Goal: Information Seeking & Learning: Learn about a topic

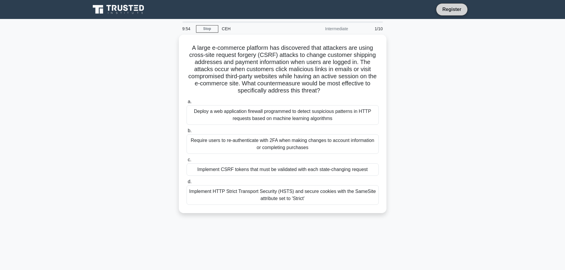
click at [445, 9] on link "Register" at bounding box center [451, 9] width 26 height 7
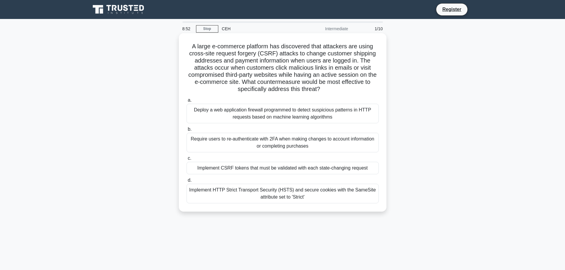
click at [243, 192] on div "Implement HTTP Strict Transport Security (HSTS) and secure cookies with the Sam…" at bounding box center [282, 194] width 192 height 20
click at [186, 182] on input "d. Implement HTTP Strict Transport Security (HSTS) and secure cookies with the …" at bounding box center [186, 180] width 0 height 4
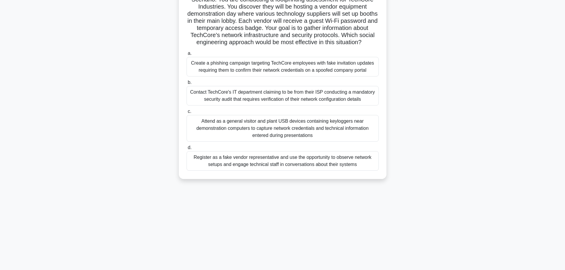
scroll to position [50, 0]
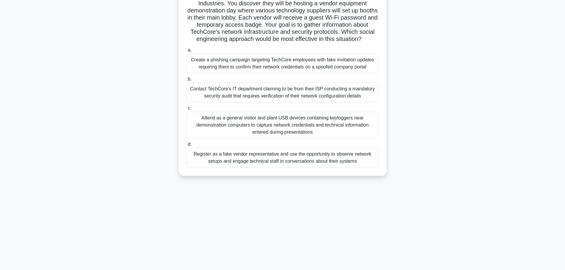
click at [242, 73] on div "Create a phishing campaign targeting TechCore employees with fake invitation up…" at bounding box center [282, 64] width 192 height 20
click at [186, 52] on input "a. Create a phishing campaign targeting TechCore employees with fake invitation…" at bounding box center [186, 50] width 0 height 4
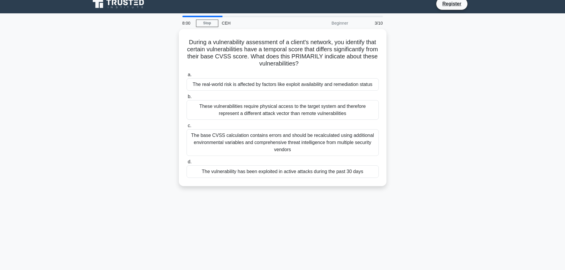
scroll to position [0, 0]
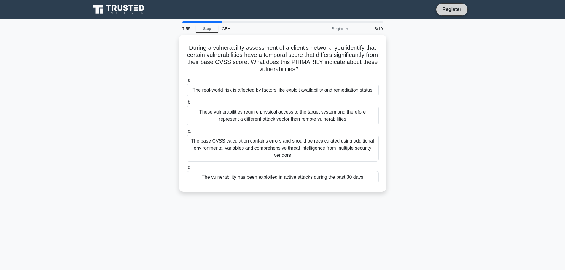
click at [449, 8] on link "Register" at bounding box center [451, 9] width 26 height 7
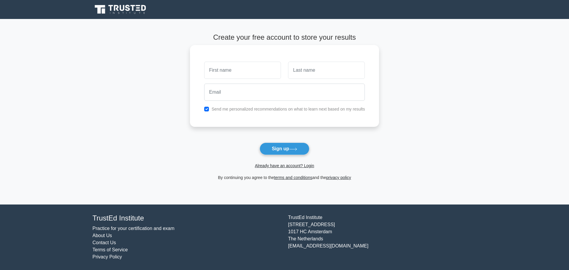
click at [249, 72] on input "text" at bounding box center [242, 70] width 77 height 17
click at [308, 166] on link "Already have an account? Login" at bounding box center [284, 165] width 59 height 5
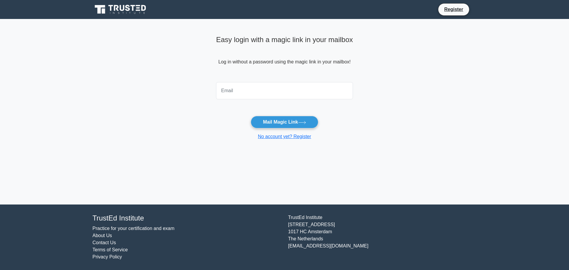
click at [269, 90] on input "email" at bounding box center [284, 90] width 137 height 17
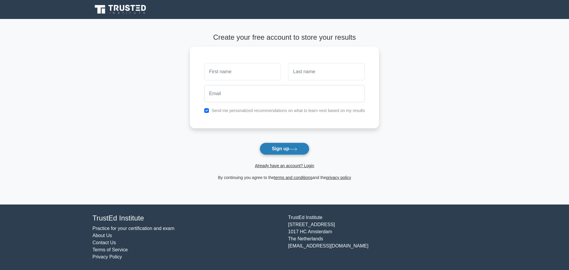
click at [277, 149] on button "Sign up" at bounding box center [285, 149] width 50 height 12
click at [231, 74] on input "text" at bounding box center [242, 70] width 77 height 17
type input "s"
click at [260, 143] on button "Sign up" at bounding box center [285, 149] width 50 height 12
drag, startPoint x: 231, startPoint y: 74, endPoint x: 176, endPoint y: 66, distance: 55.7
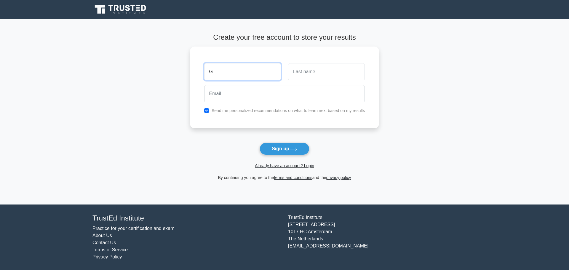
click at [176, 66] on main "Create your free account to store your results G Send me personalized recommend…" at bounding box center [284, 112] width 569 height 186
type input "[PERSON_NAME]"
type input "M"
type input "Mbaya"
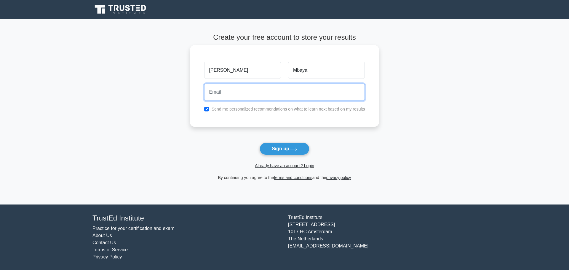
click at [224, 93] on input "email" at bounding box center [284, 92] width 161 height 17
type input "m"
click at [226, 91] on input "email" at bounding box center [284, 92] width 161 height 17
paste input "mbayafrancy@gmail.com"
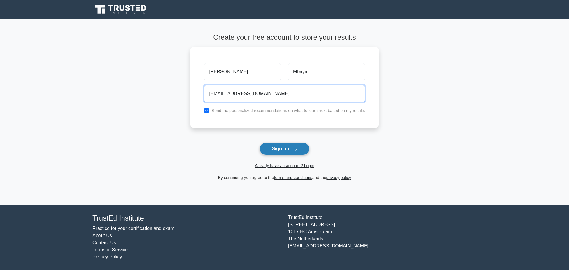
type input "mbayafrancy@gmail.com"
click at [282, 148] on button "Sign up" at bounding box center [285, 149] width 50 height 12
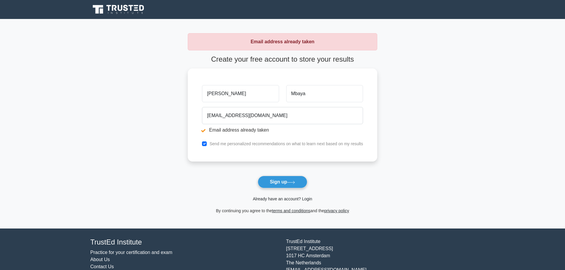
click at [267, 200] on link "Already have an account? Login" at bounding box center [282, 199] width 59 height 5
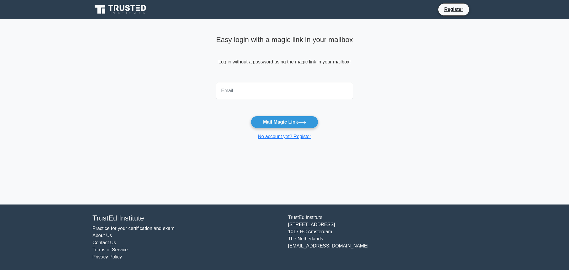
click at [237, 90] on input "email" at bounding box center [284, 90] width 137 height 17
type input "mbayafrancy@gmail.com"
click at [288, 125] on button "Mail Magic Link" at bounding box center [284, 122] width 67 height 12
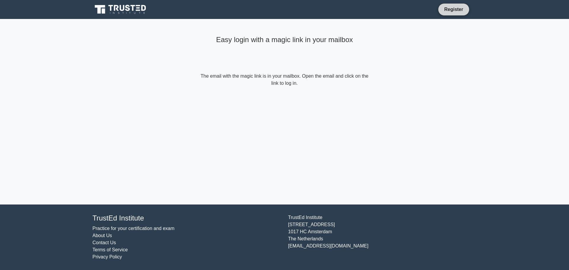
click at [462, 13] on link "Register" at bounding box center [454, 9] width 26 height 7
click at [457, 10] on link "Register" at bounding box center [454, 9] width 26 height 7
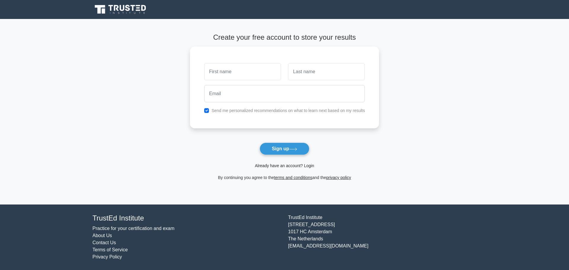
click at [269, 165] on link "Already have an account? Login" at bounding box center [284, 165] width 59 height 5
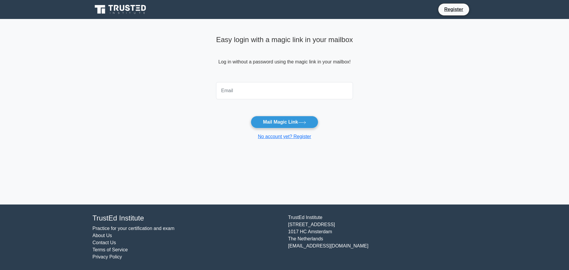
click at [241, 90] on input "email" at bounding box center [284, 90] width 137 height 17
type input "mbayafrancy@gmail.com"
click at [267, 122] on button "Mail Magic Link" at bounding box center [284, 122] width 67 height 12
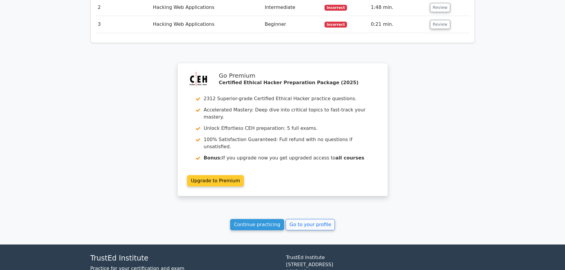
scroll to position [840, 0]
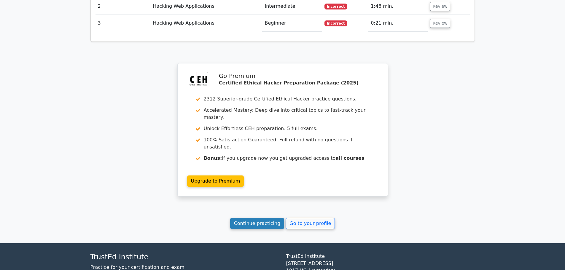
click at [262, 218] on link "Continue practicing" at bounding box center [257, 223] width 54 height 11
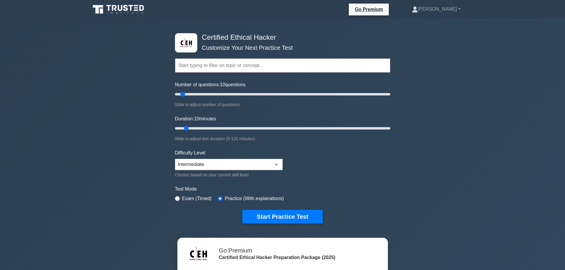
click at [213, 65] on input "text" at bounding box center [282, 65] width 215 height 14
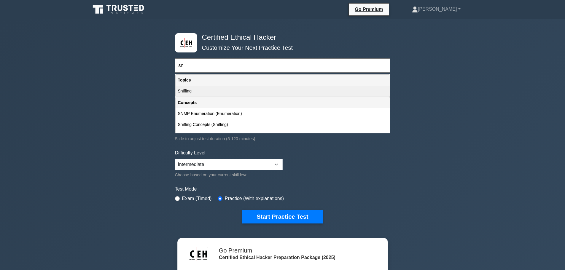
click at [181, 90] on div "Sniffing" at bounding box center [282, 91] width 214 height 11
type input "Sniffing"
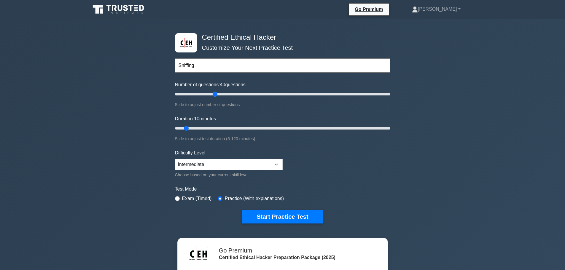
drag, startPoint x: 184, startPoint y: 96, endPoint x: 216, endPoint y: 96, distance: 32.6
type input "40"
click at [216, 96] on input "Number of questions: 40 questions" at bounding box center [282, 94] width 215 height 7
drag, startPoint x: 186, startPoint y: 129, endPoint x: 208, endPoint y: 130, distance: 22.2
click at [208, 130] on input "Duration: 20 minutes" at bounding box center [282, 128] width 215 height 7
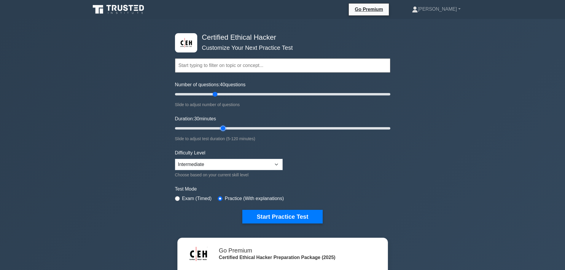
drag, startPoint x: 202, startPoint y: 127, endPoint x: 219, endPoint y: 129, distance: 17.3
click at [219, 129] on input "Duration: 30 minutes" at bounding box center [282, 128] width 215 height 7
drag, startPoint x: 223, startPoint y: 128, endPoint x: 217, endPoint y: 129, distance: 5.7
type input "25"
click at [217, 129] on input "Duration: 25 minutes" at bounding box center [282, 128] width 215 height 7
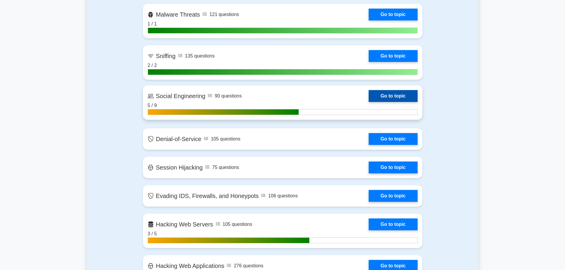
scroll to position [657, 0]
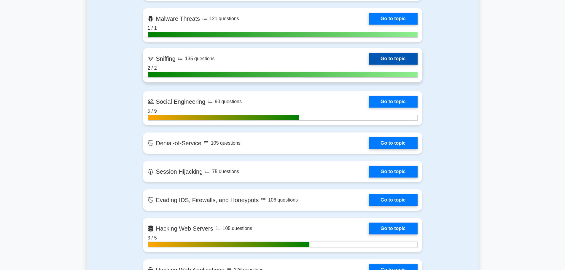
click at [368, 60] on link "Go to topic" at bounding box center [392, 59] width 49 height 12
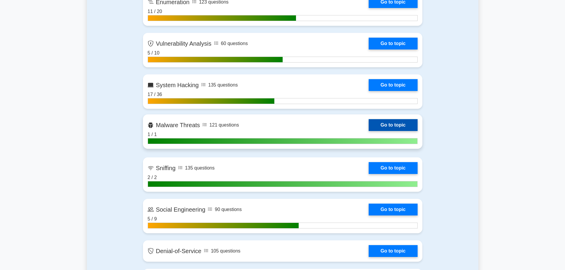
scroll to position [548, 0]
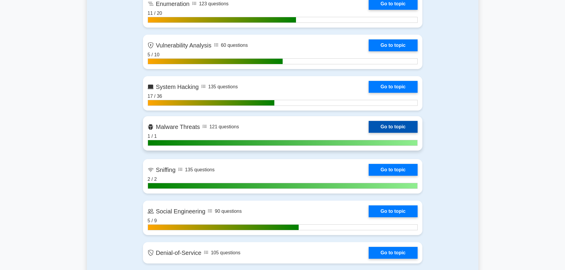
click at [381, 130] on link "Go to topic" at bounding box center [392, 127] width 49 height 12
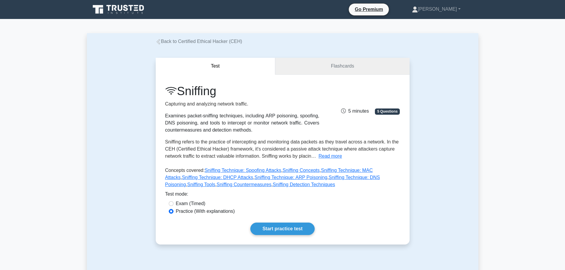
click at [326, 67] on link "Flashcards" at bounding box center [342, 66] width 134 height 17
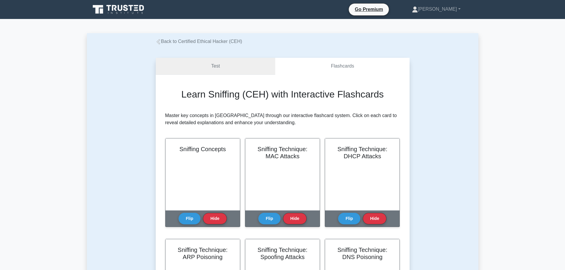
click at [203, 65] on link "Test" at bounding box center [216, 66] width 120 height 17
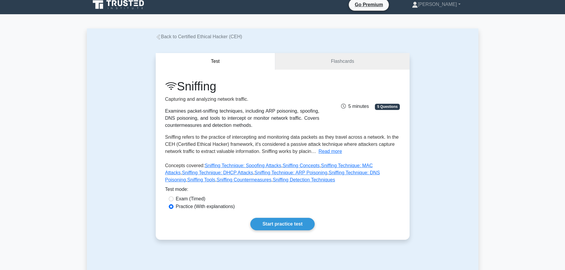
scroll to position [4, 0]
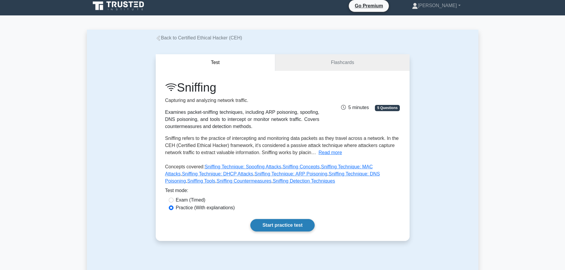
click at [289, 226] on link "Start practice test" at bounding box center [282, 225] width 64 height 12
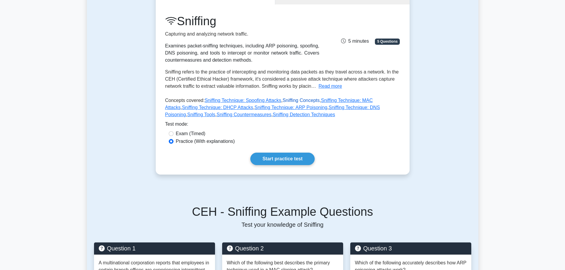
scroll to position [69, 0]
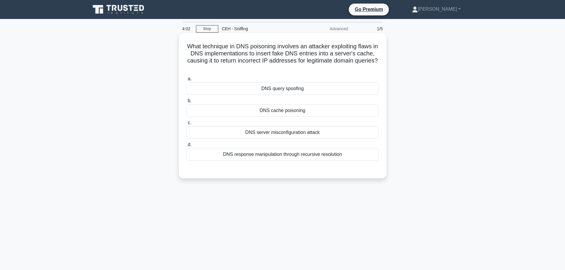
click at [261, 153] on div "DNS response manipulation through recursive resolution" at bounding box center [282, 154] width 192 height 12
click at [186, 147] on input "d. DNS response manipulation through recursive resolution" at bounding box center [186, 145] width 0 height 4
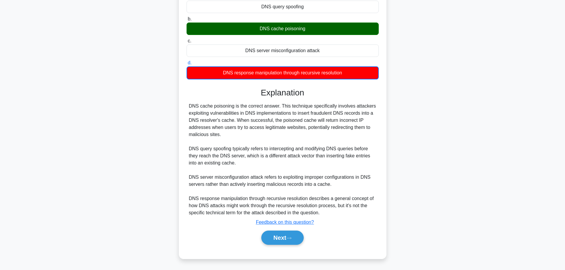
scroll to position [82, 0]
click at [277, 233] on button "Next" at bounding box center [282, 238] width 42 height 14
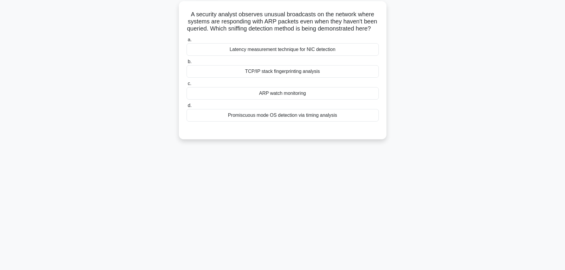
scroll to position [24, 0]
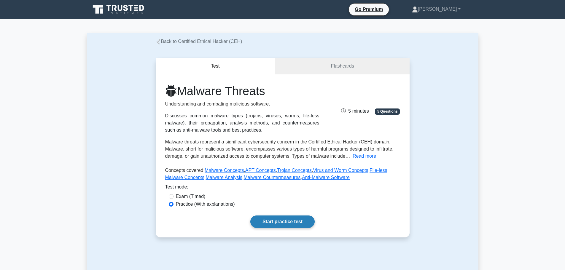
click at [276, 222] on link "Start practice test" at bounding box center [282, 221] width 64 height 12
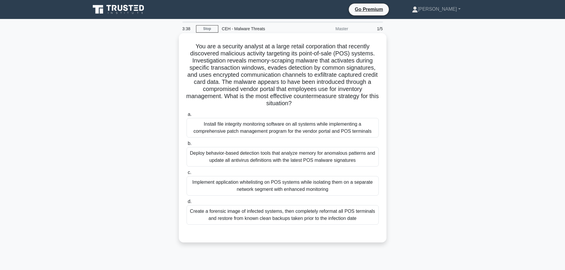
click at [286, 215] on div "Create a forensic image of infected systems, then completely reformat all POS t…" at bounding box center [282, 215] width 192 height 20
click at [186, 204] on input "d. Create a forensic image of infected systems, then completely reformat all PO…" at bounding box center [186, 202] width 0 height 4
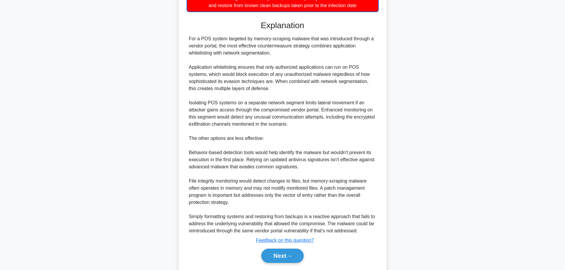
scroll to position [231, 0]
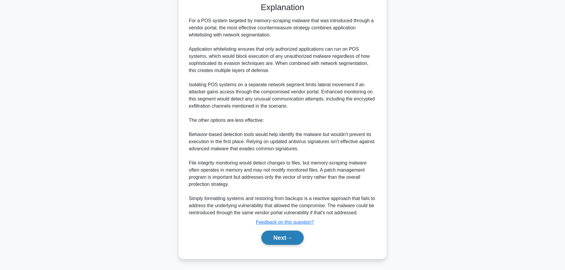
click at [274, 240] on button "Next" at bounding box center [282, 238] width 42 height 14
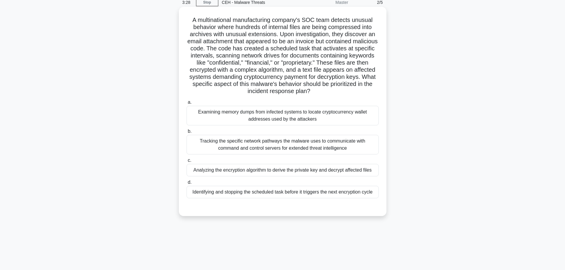
scroll to position [0, 0]
